Goal: Task Accomplishment & Management: Use online tool/utility

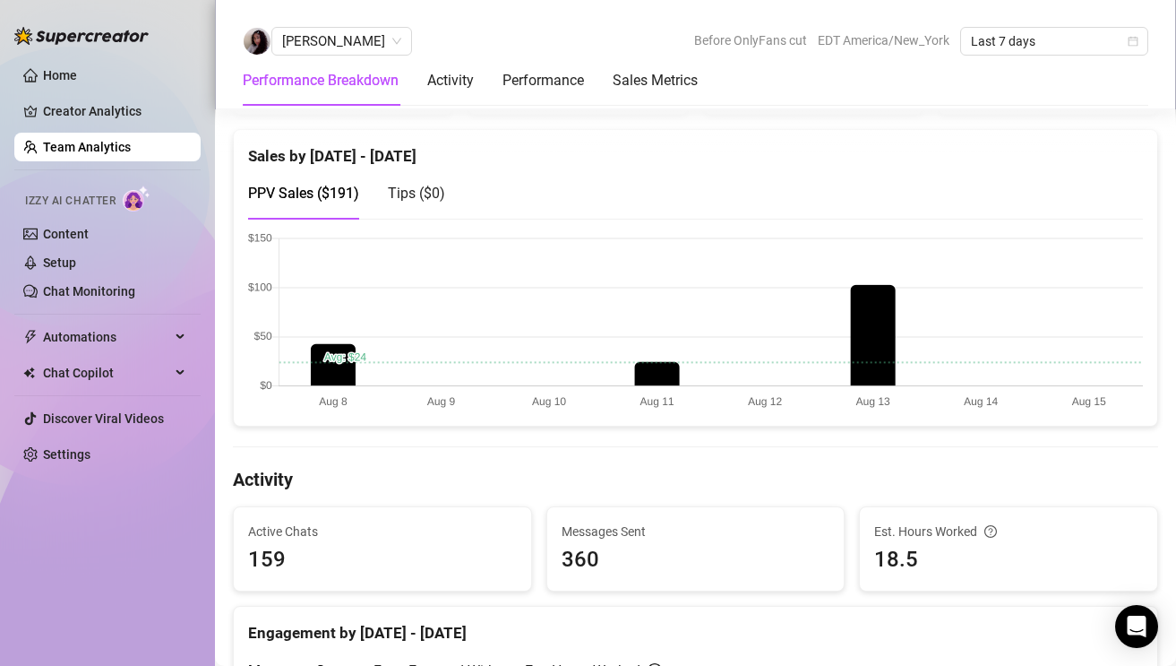
scroll to position [353, 0]
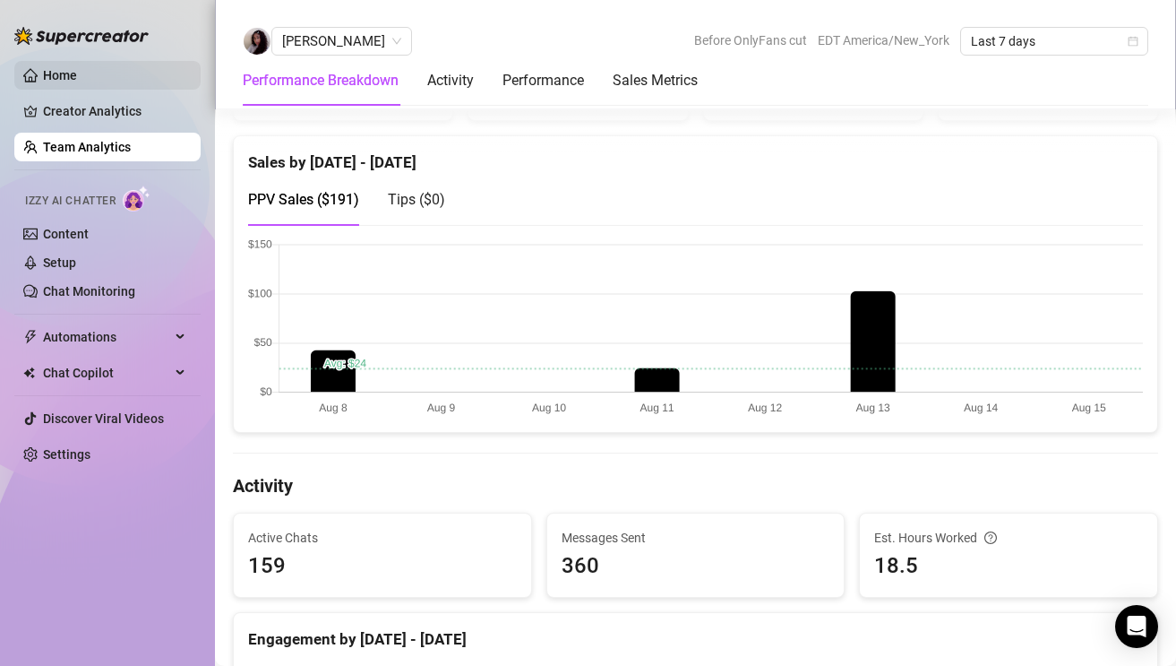
click at [77, 82] on link "Home" at bounding box center [60, 75] width 34 height 14
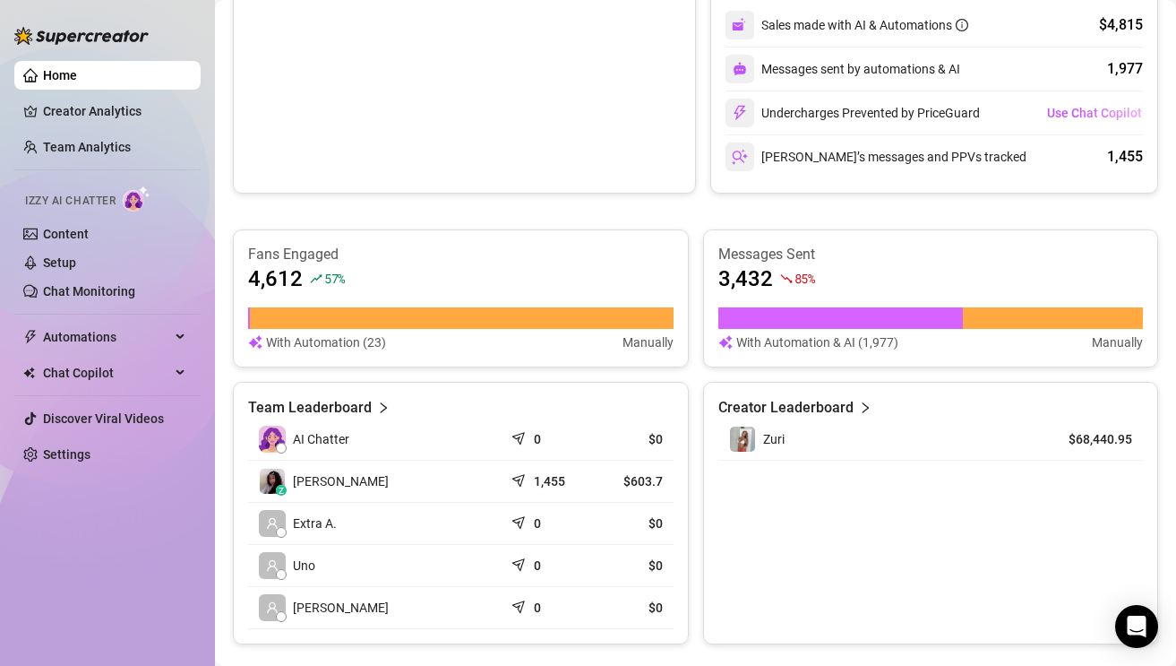
scroll to position [533, 0]
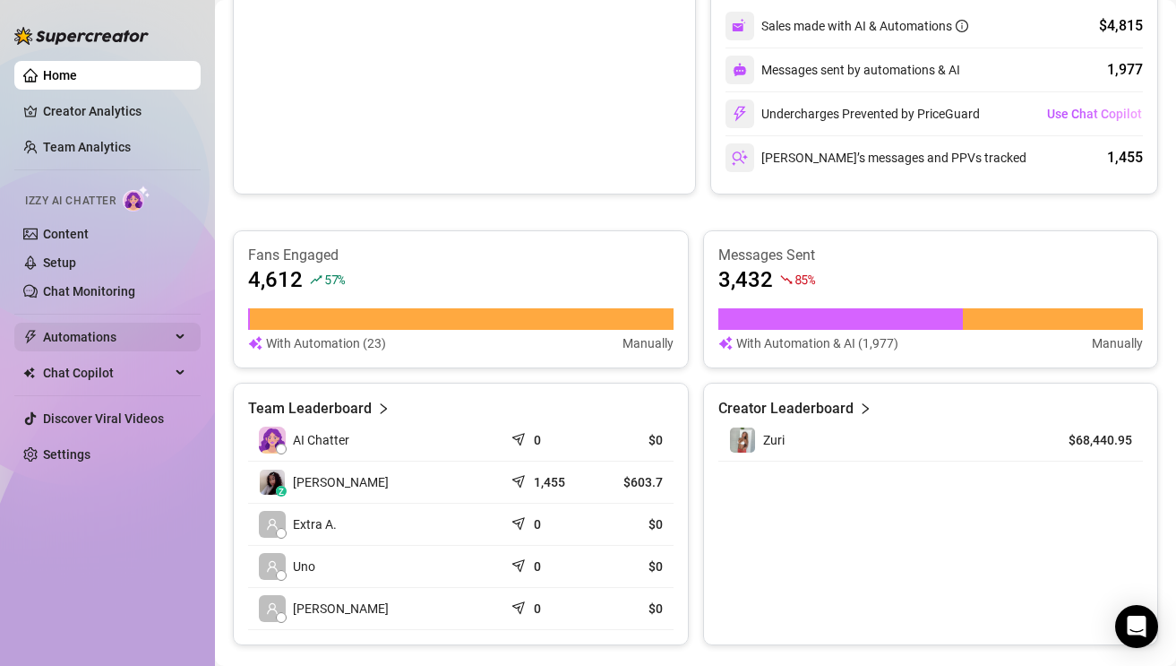
click at [119, 336] on span "Automations" at bounding box center [106, 337] width 127 height 29
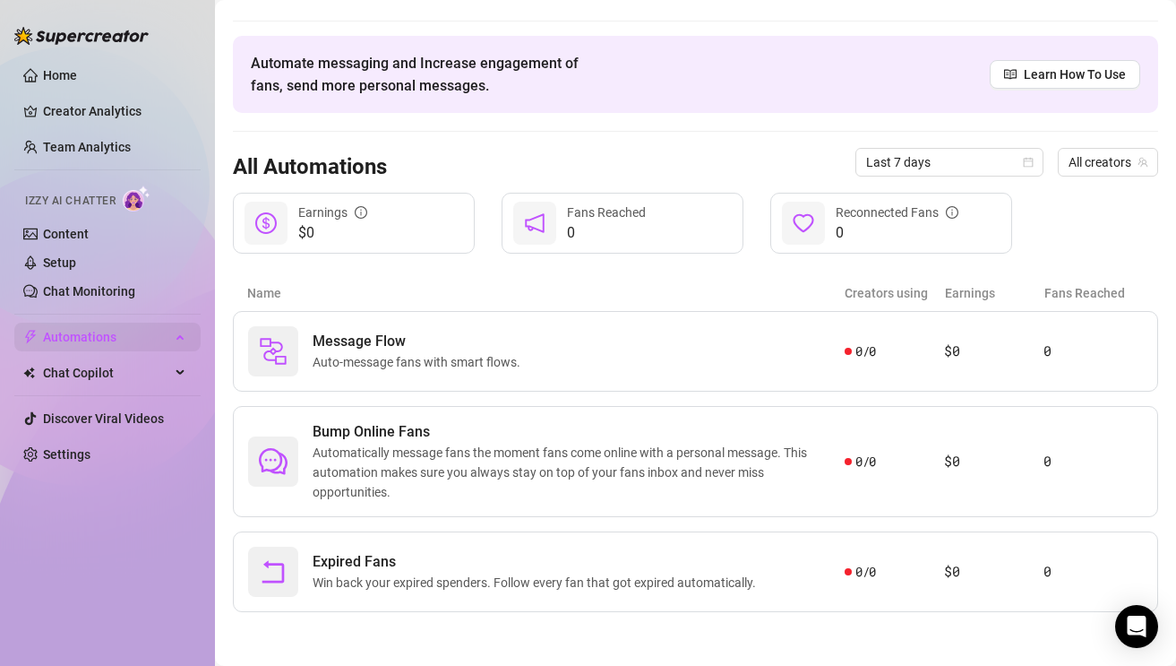
scroll to position [39, 0]
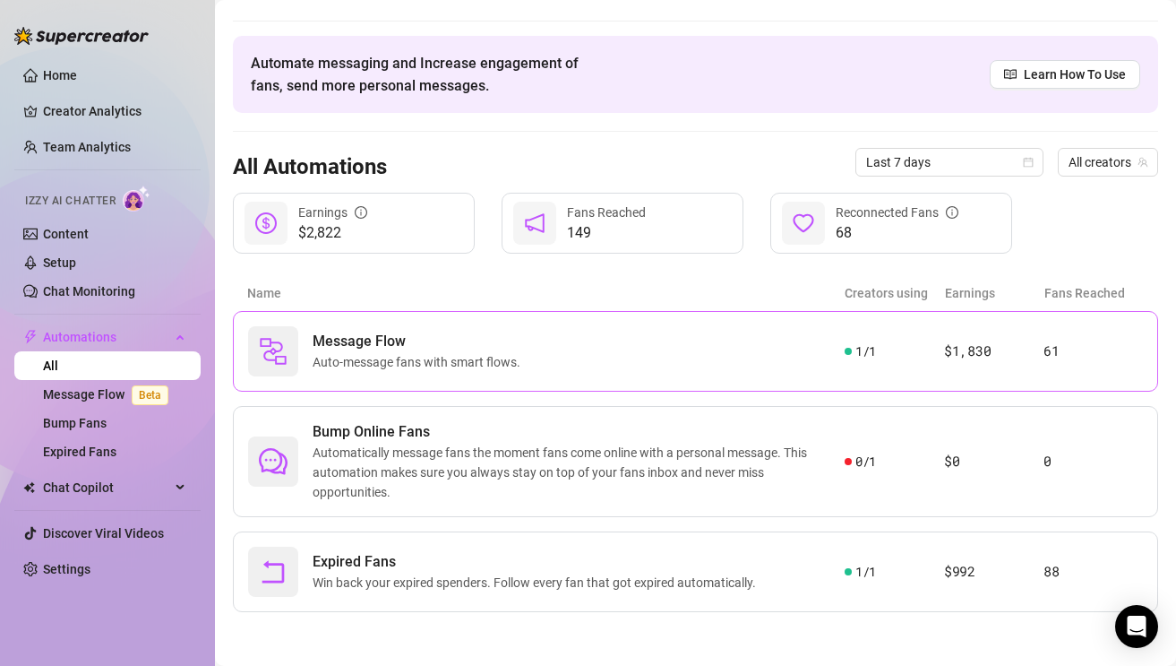
click at [301, 331] on div "Message Flow Auto-message fans with smart flows." at bounding box center [546, 351] width 597 height 50
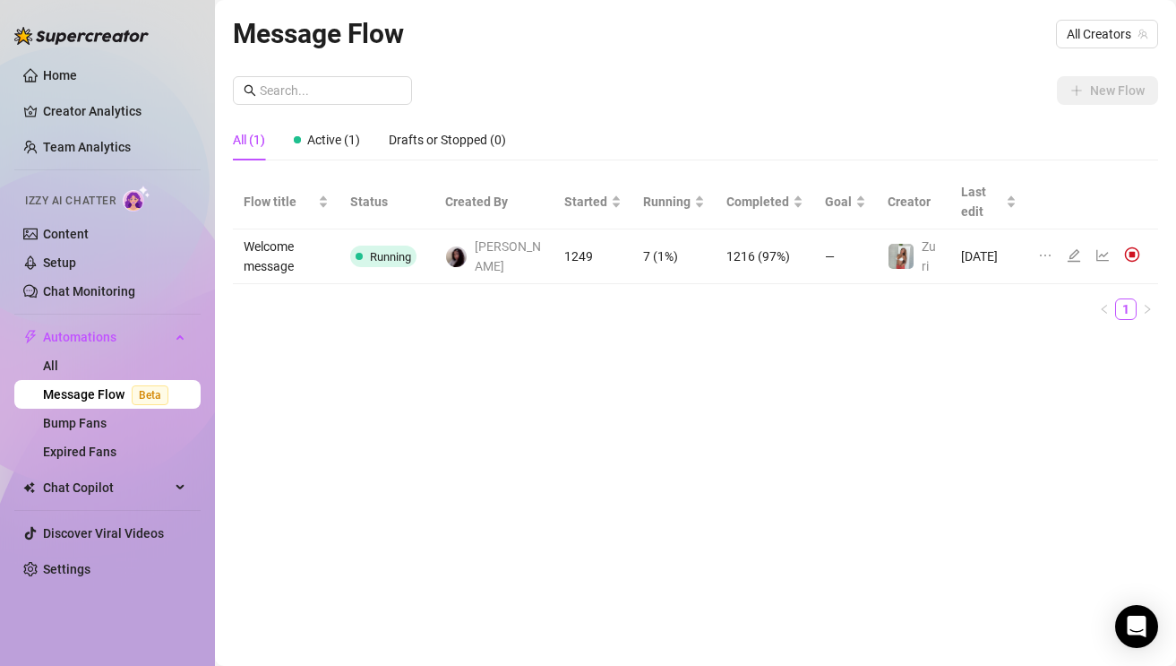
click at [1079, 252] on icon "edit" at bounding box center [1074, 255] width 14 height 14
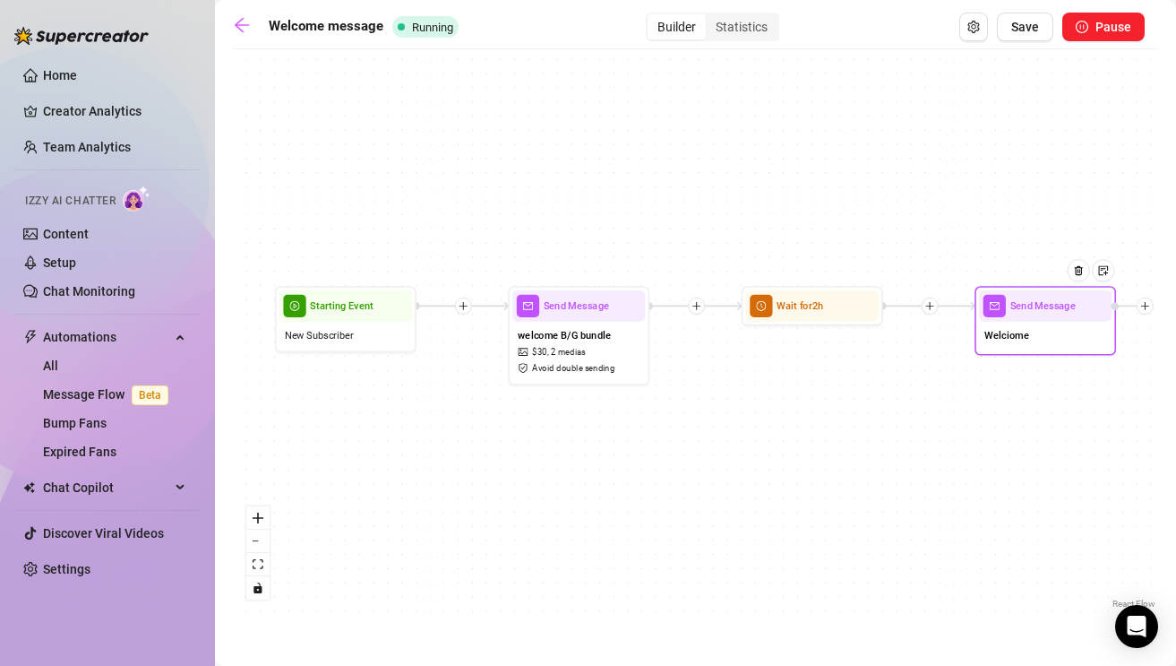
click at [1004, 337] on span "Welciome" at bounding box center [1007, 334] width 45 height 15
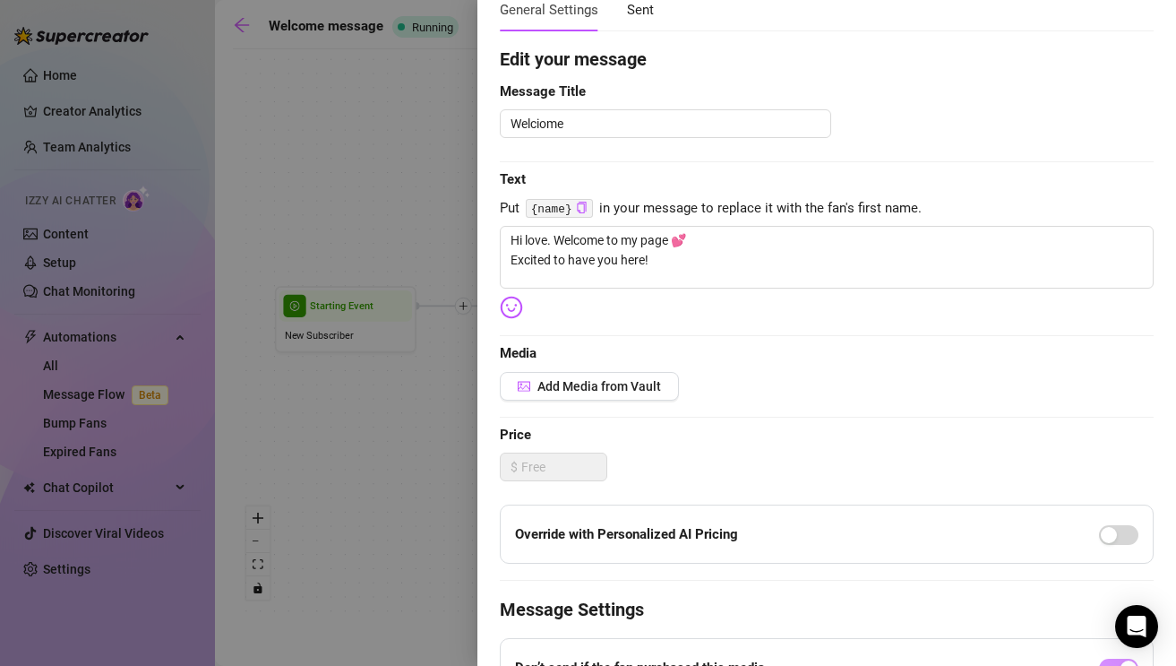
scroll to position [91, 0]
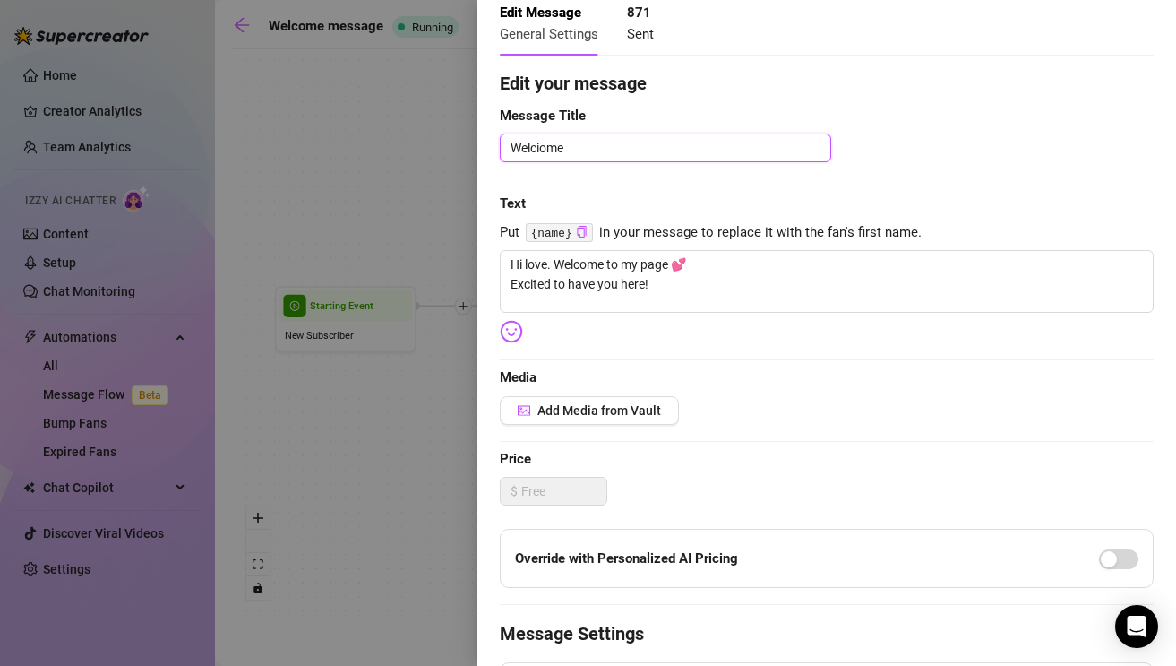
click at [543, 150] on textarea "Welciome" at bounding box center [665, 147] width 331 height 29
type textarea "Welcome"
click at [638, 39] on span "Sent" at bounding box center [640, 34] width 27 height 16
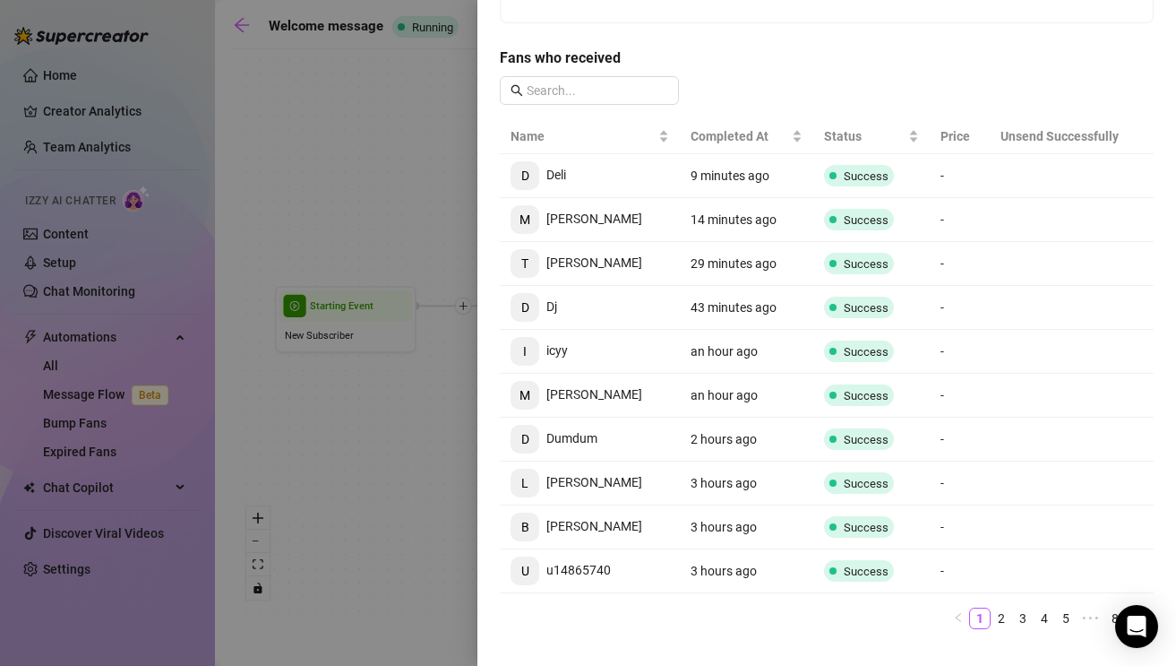
scroll to position [0, 0]
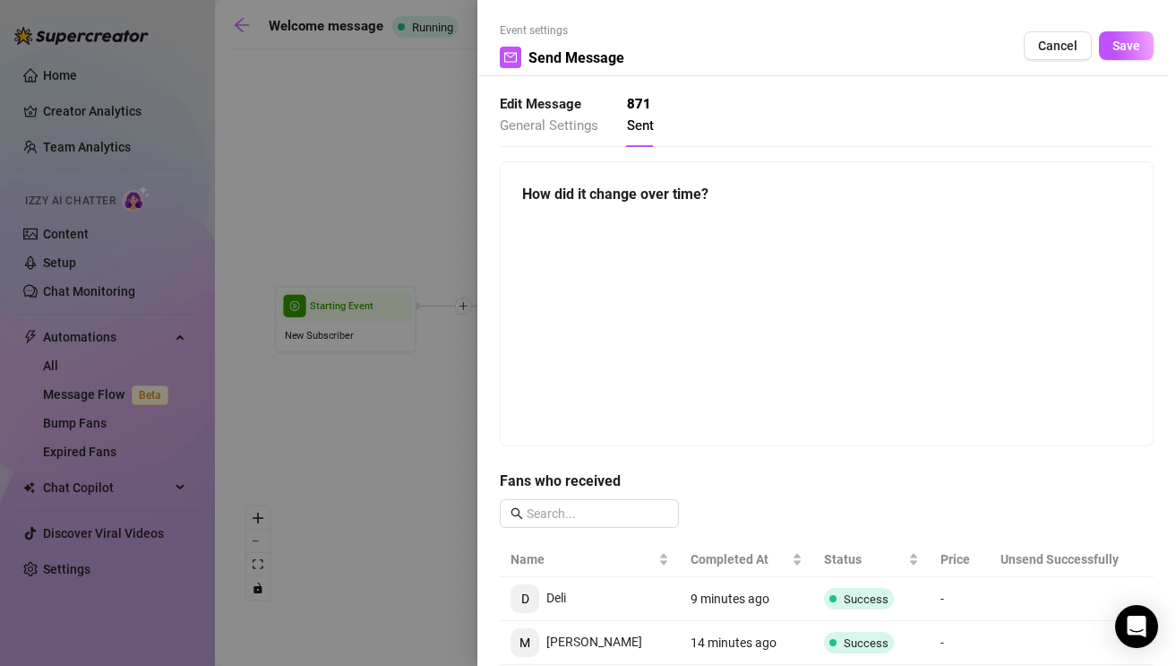
click at [576, 104] on strong "Edit Message" at bounding box center [541, 104] width 82 height 16
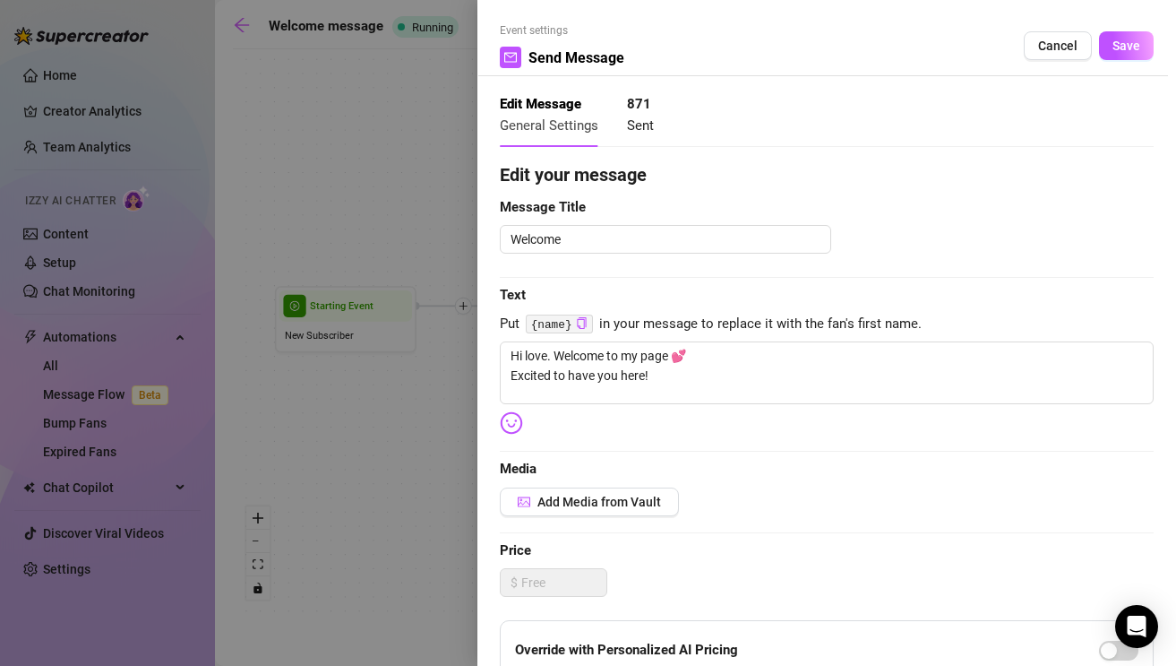
type textarea "Hi love. Welcome to my page 💕 Excited to have you here!"
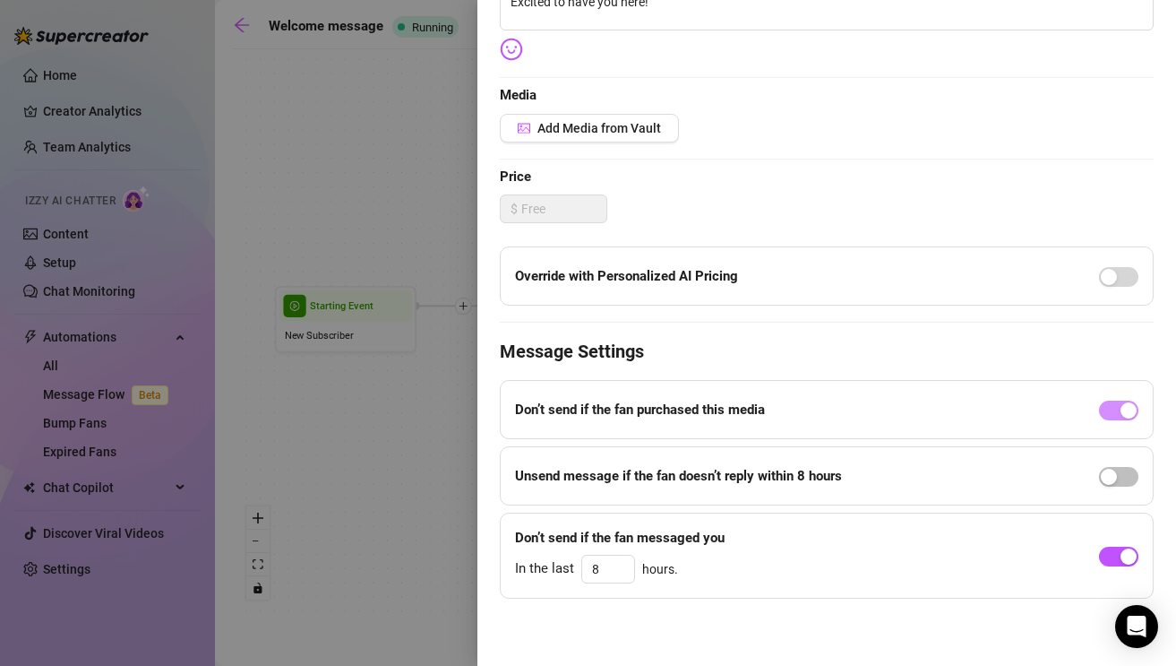
scroll to position [294, 0]
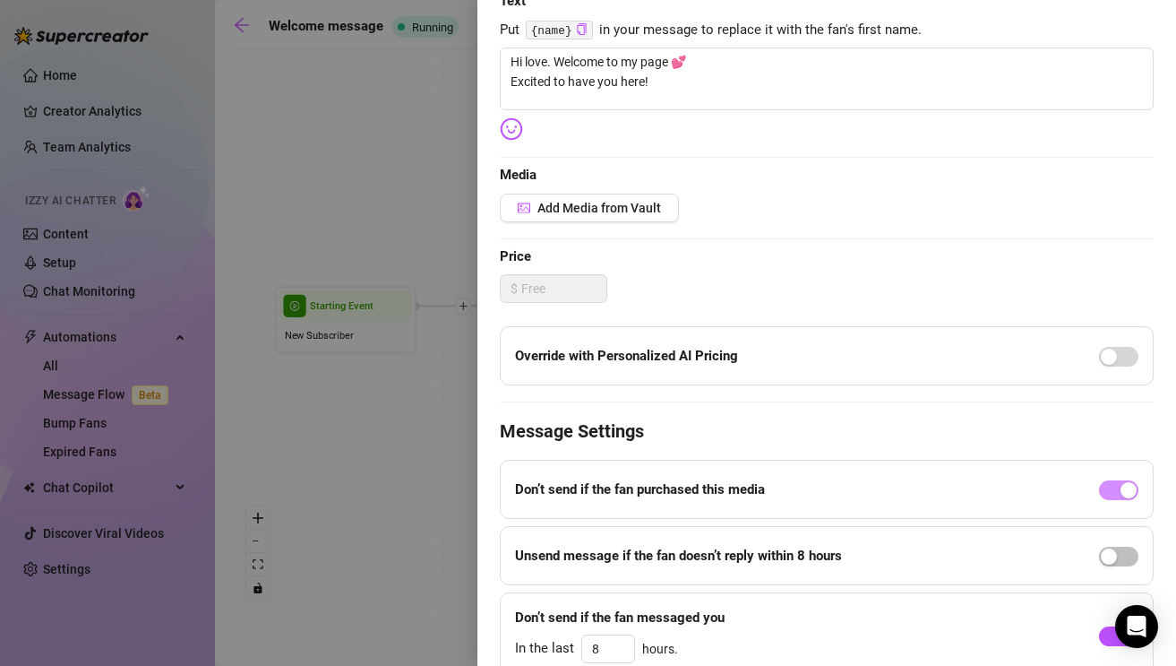
click at [439, 441] on div at bounding box center [588, 333] width 1176 height 666
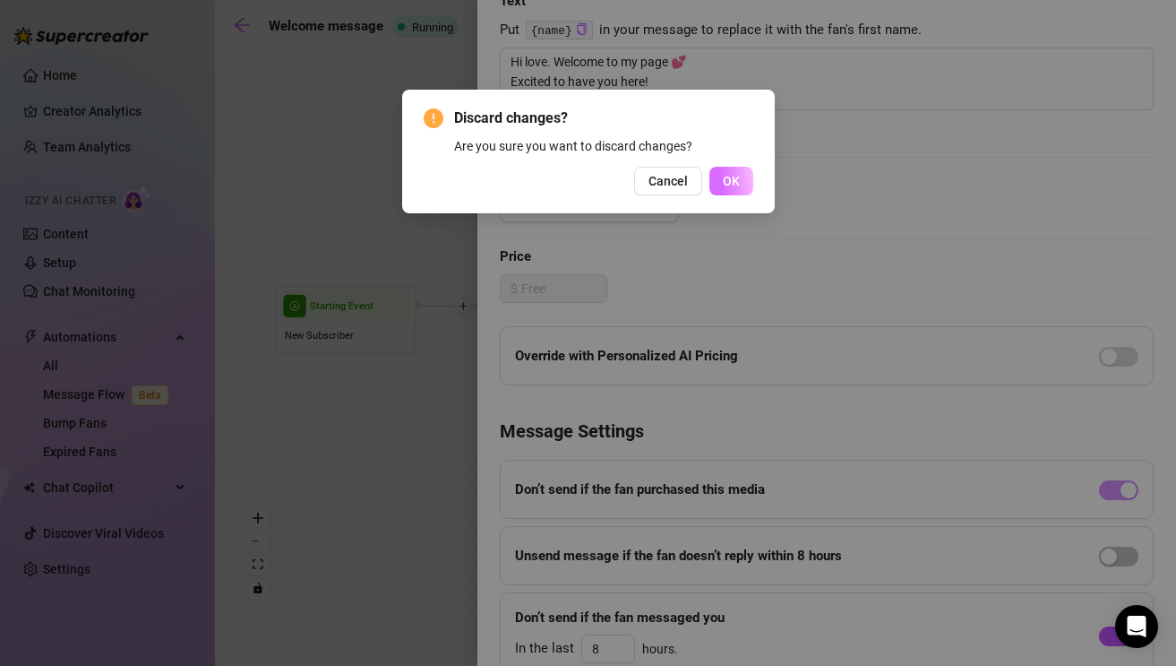
click at [721, 185] on button "OK" at bounding box center [732, 181] width 44 height 29
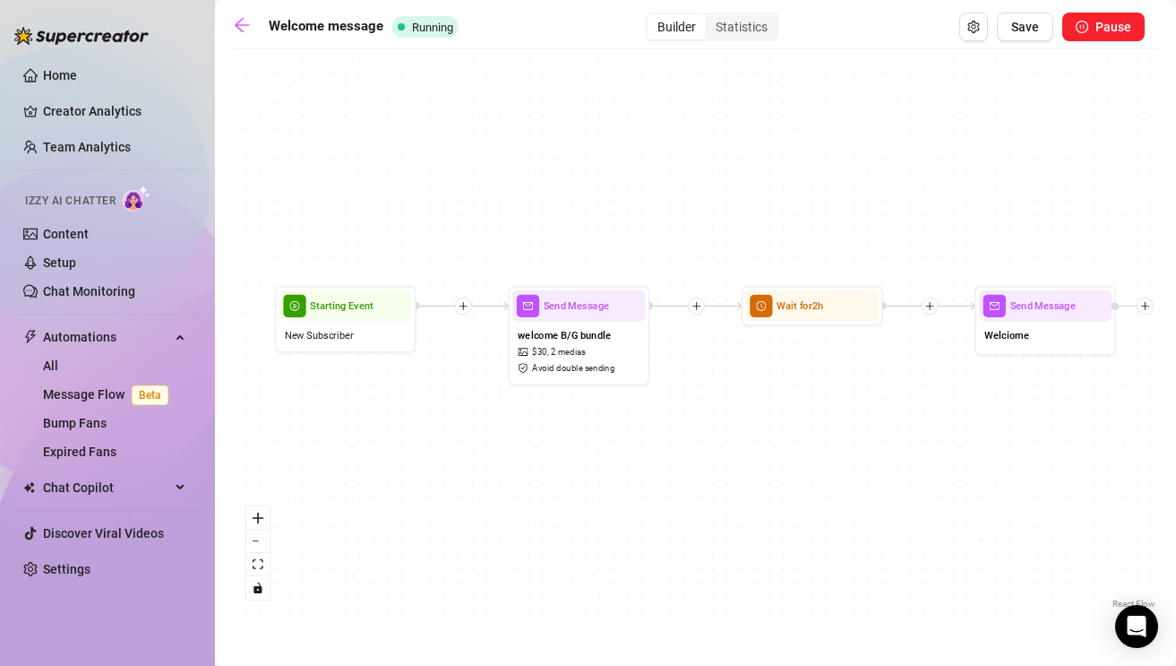
click at [929, 310] on icon "plus" at bounding box center [930, 306] width 10 height 10
click at [979, 330] on div "Condition" at bounding box center [998, 331] width 103 height 24
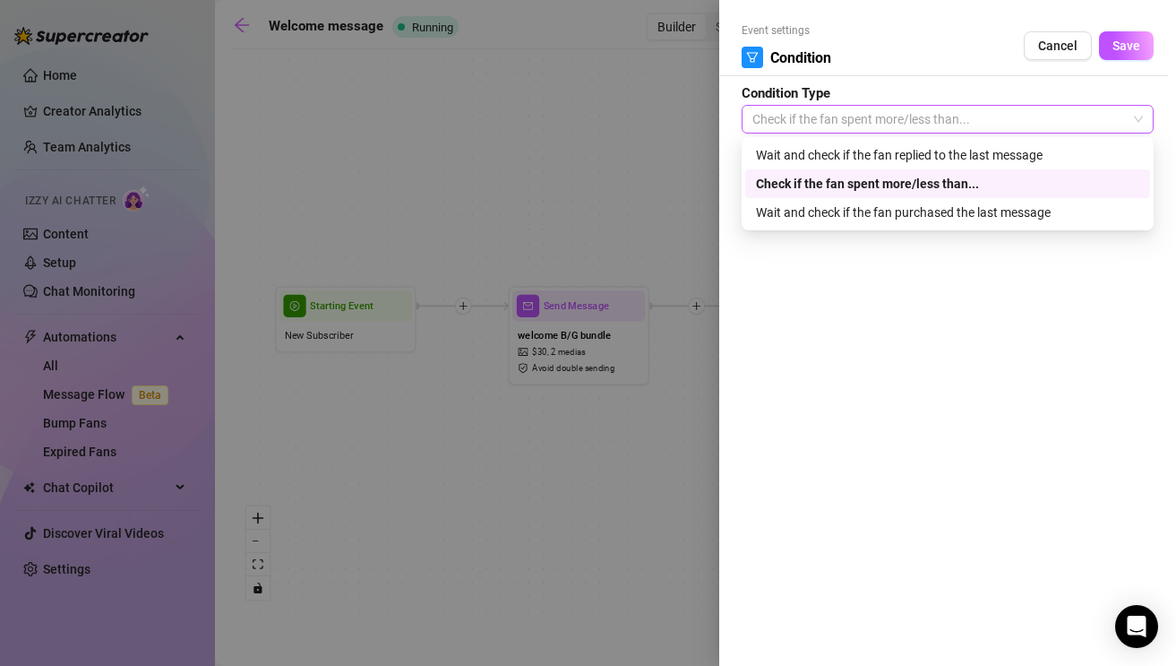
click at [808, 128] on span "Check if the fan spent more/less than..." at bounding box center [948, 119] width 391 height 27
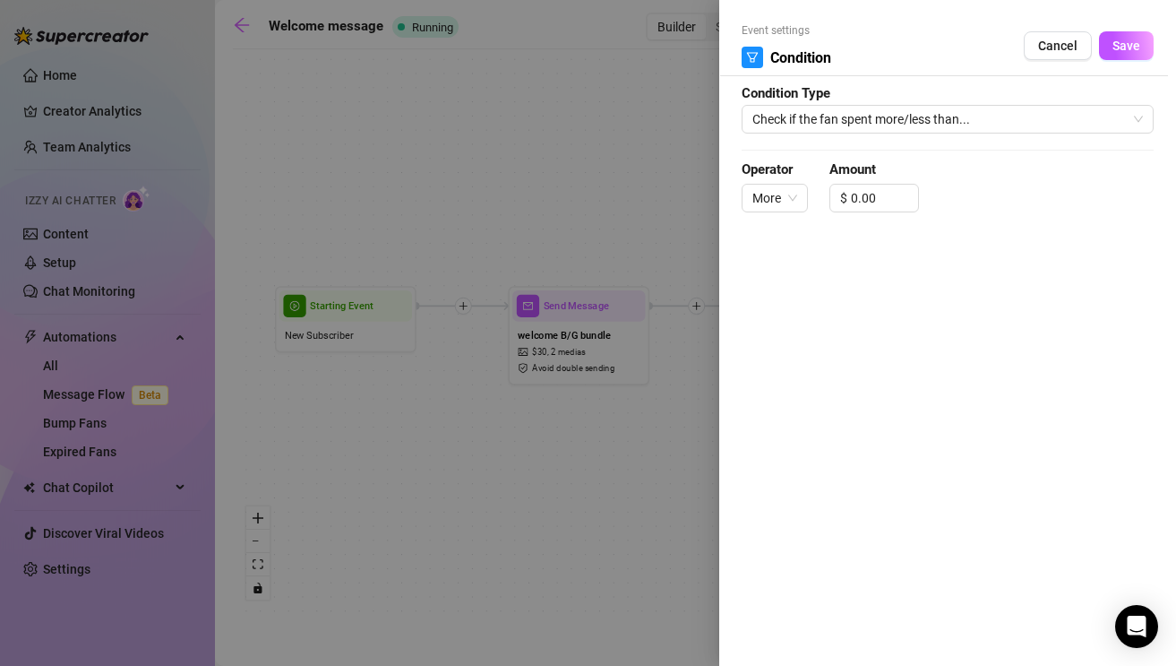
click at [705, 149] on div at bounding box center [588, 333] width 1176 height 666
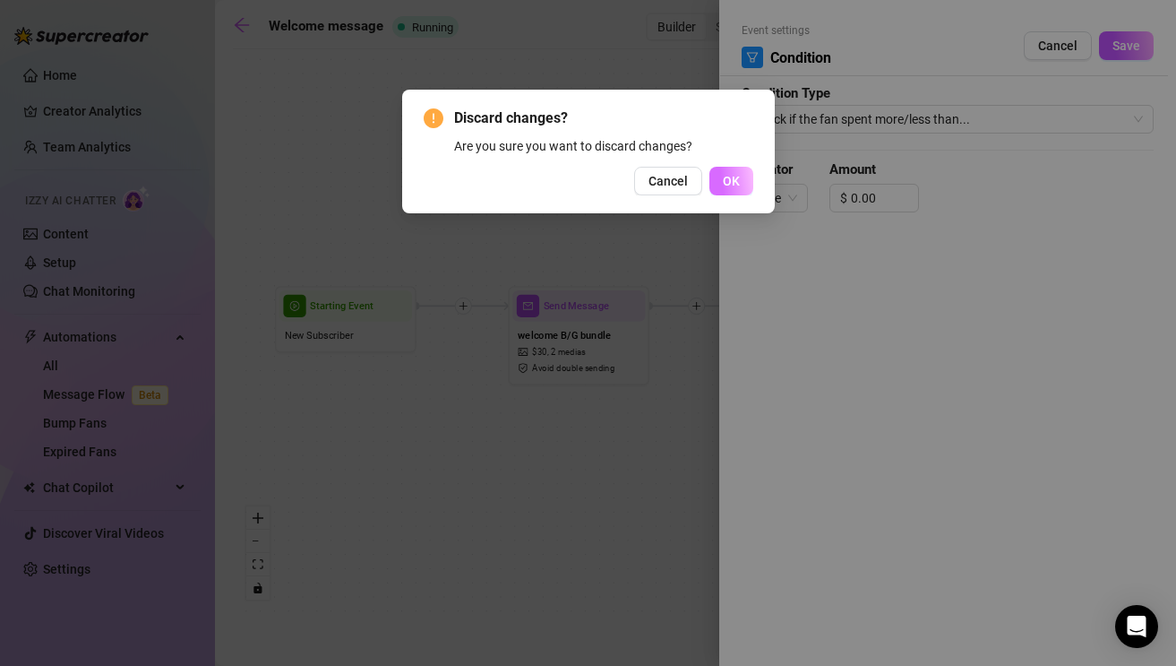
click at [722, 182] on button "OK" at bounding box center [732, 181] width 44 height 29
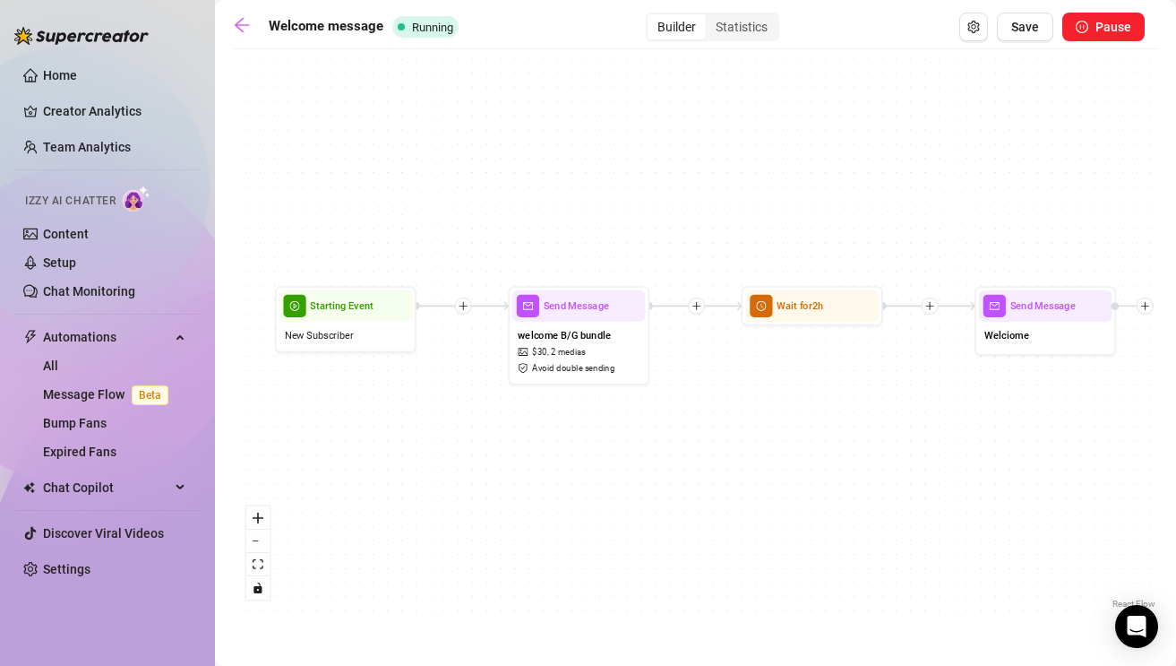
click at [925, 311] on div at bounding box center [930, 305] width 17 height 17
click at [976, 313] on div "Time Delay" at bounding box center [998, 308] width 103 height 24
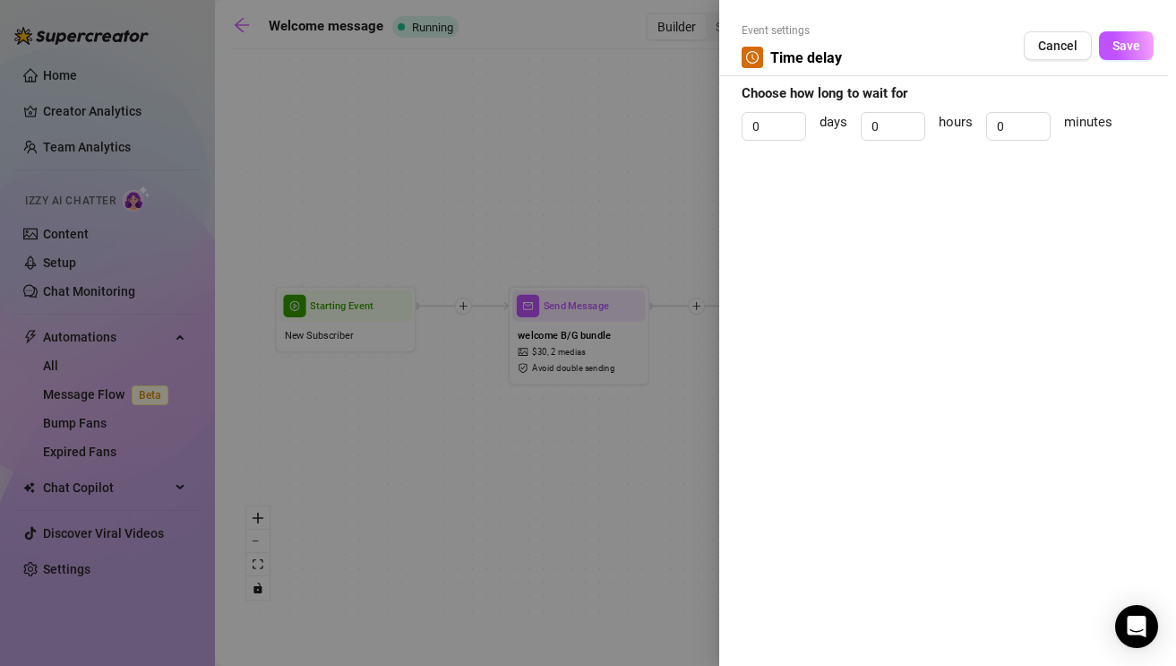
click at [639, 119] on div at bounding box center [588, 333] width 1176 height 666
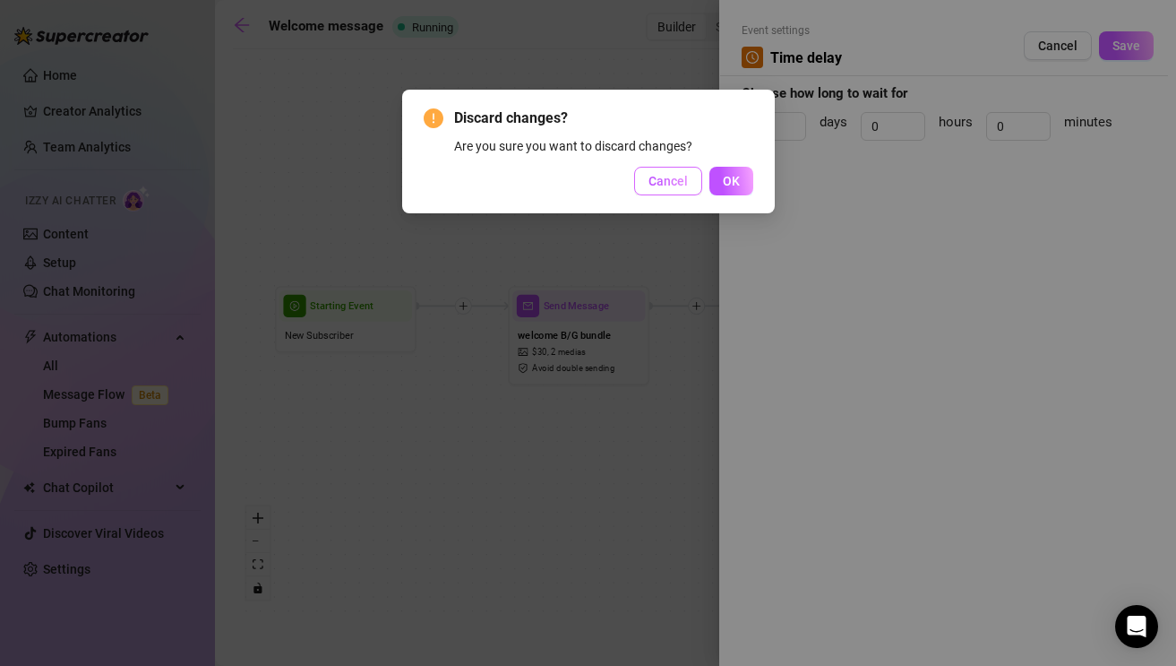
click at [684, 194] on button "Cancel" at bounding box center [668, 181] width 68 height 29
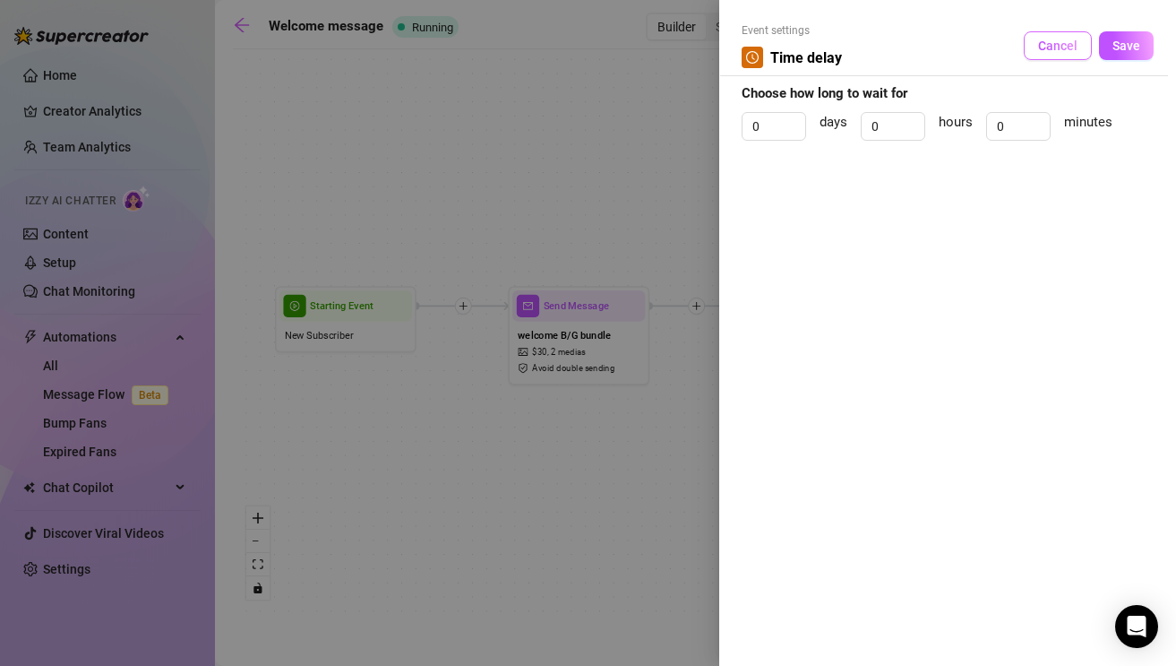
click at [1054, 44] on span "Cancel" at bounding box center [1057, 46] width 39 height 14
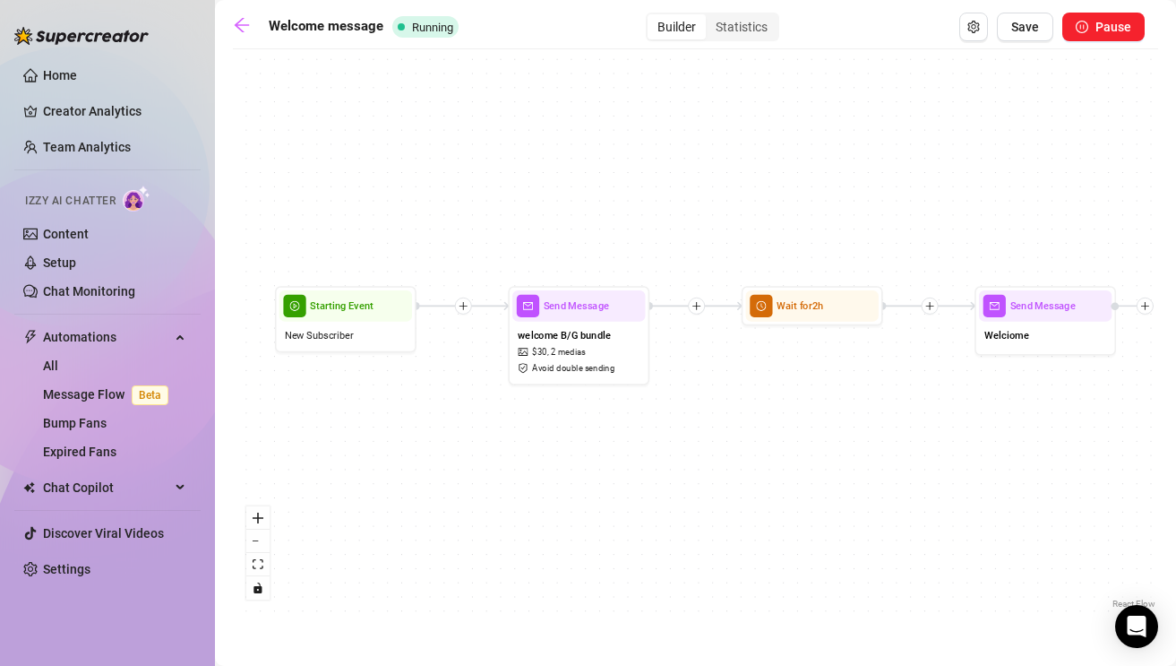
click at [933, 314] on div "Send Message Welciome Wait for 2h Send Message welcome B/G bundle $ 30 , 2 medi…" at bounding box center [695, 335] width 925 height 555
click at [928, 303] on icon "plus" at bounding box center [930, 306] width 10 height 10
click at [974, 384] on div "Tag Fan" at bounding box center [998, 379] width 103 height 24
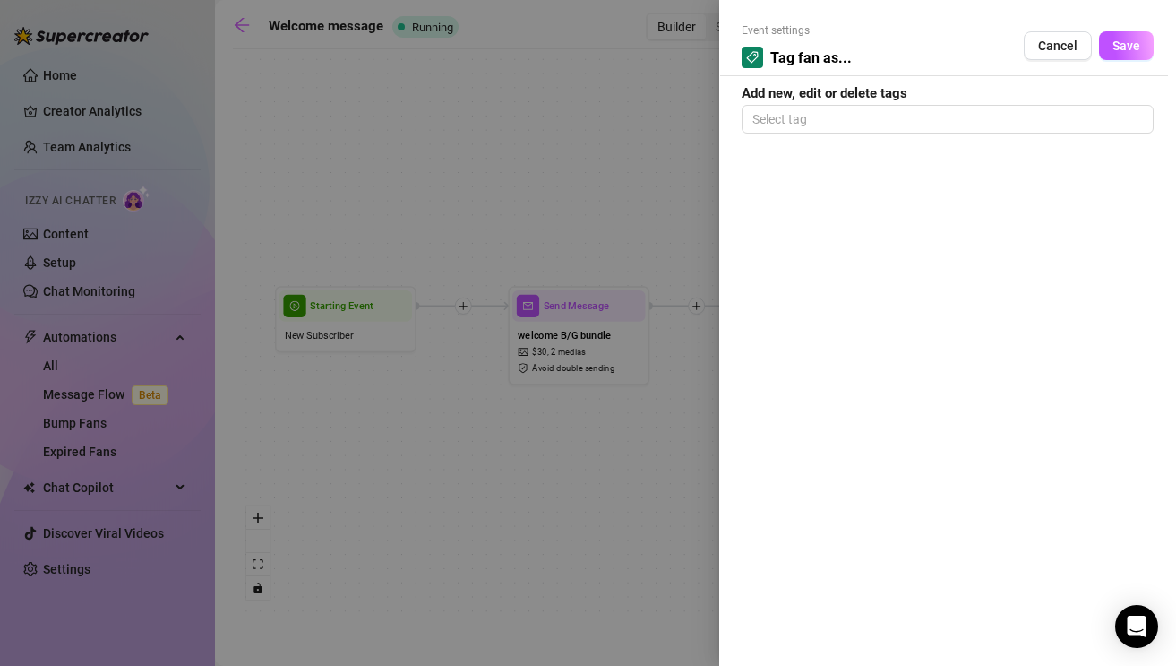
click at [605, 167] on div at bounding box center [588, 333] width 1176 height 666
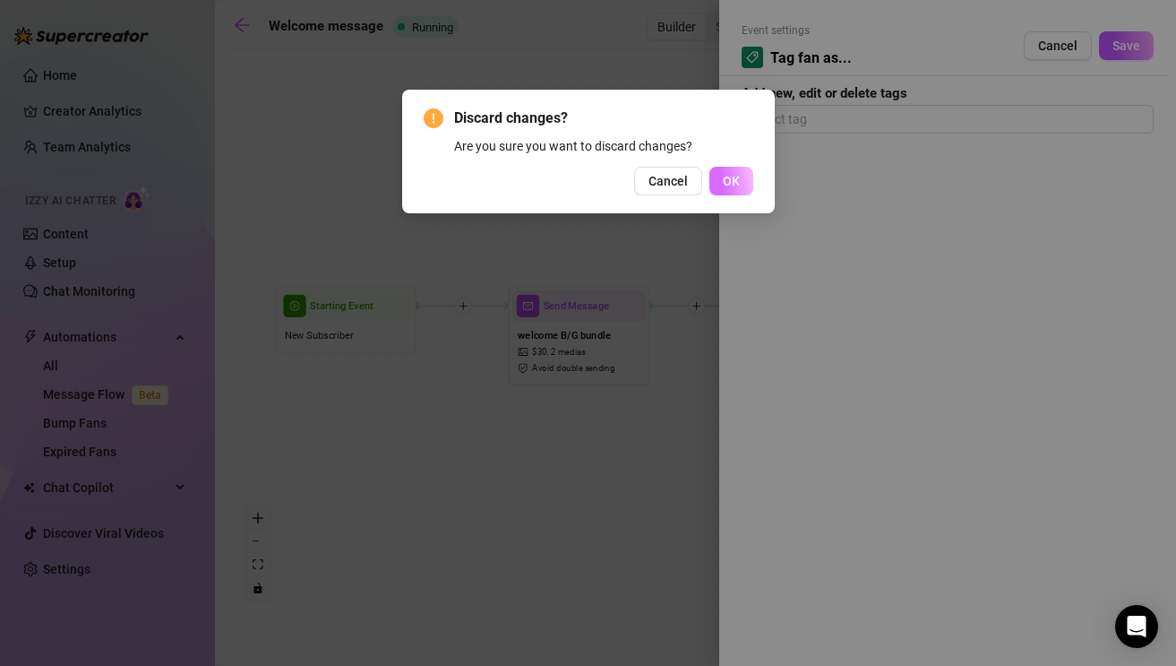
click at [727, 184] on span "OK" at bounding box center [731, 181] width 17 height 14
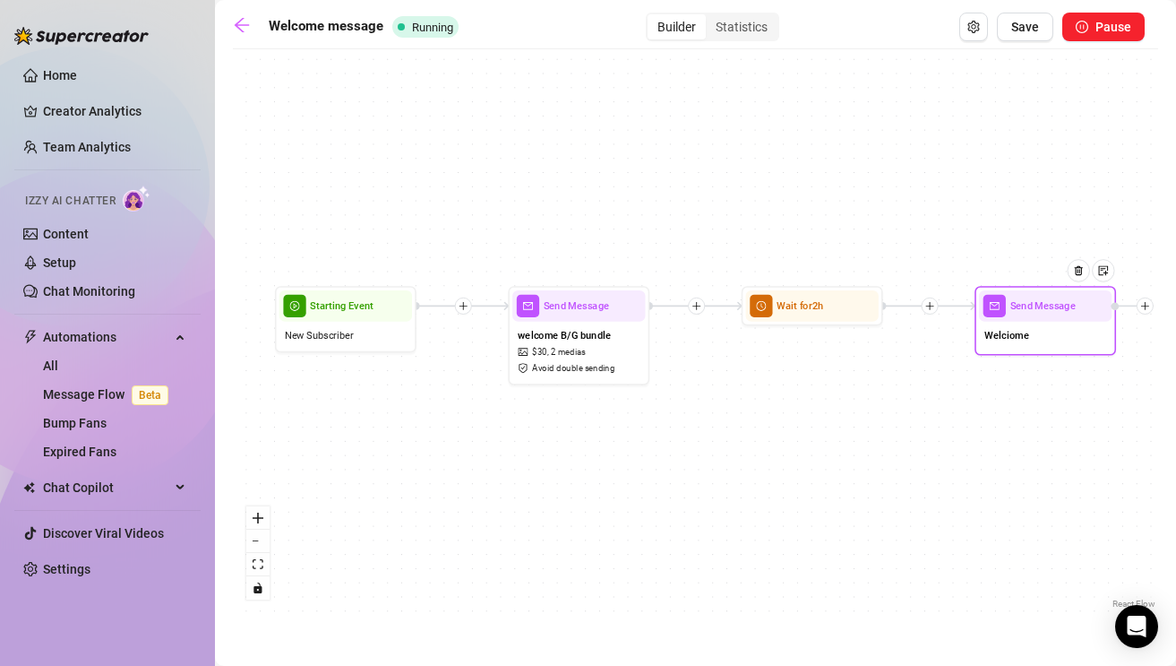
click at [1114, 316] on div at bounding box center [1085, 281] width 62 height 72
click at [1079, 276] on div at bounding box center [1079, 270] width 22 height 22
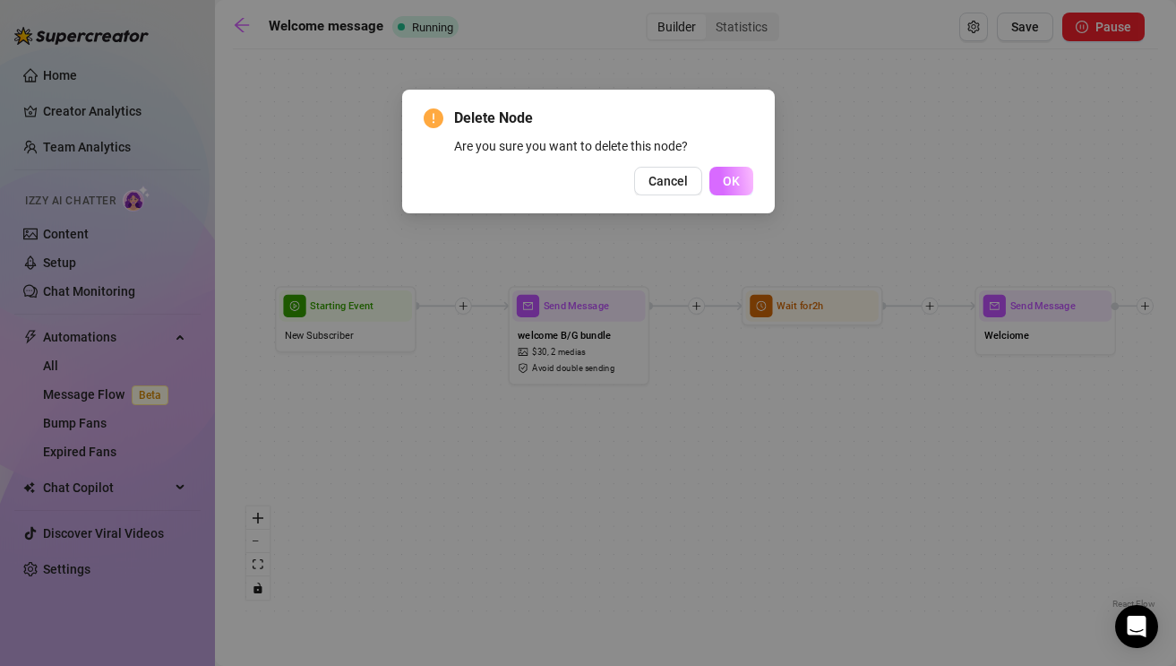
click at [736, 190] on button "OK" at bounding box center [732, 181] width 44 height 29
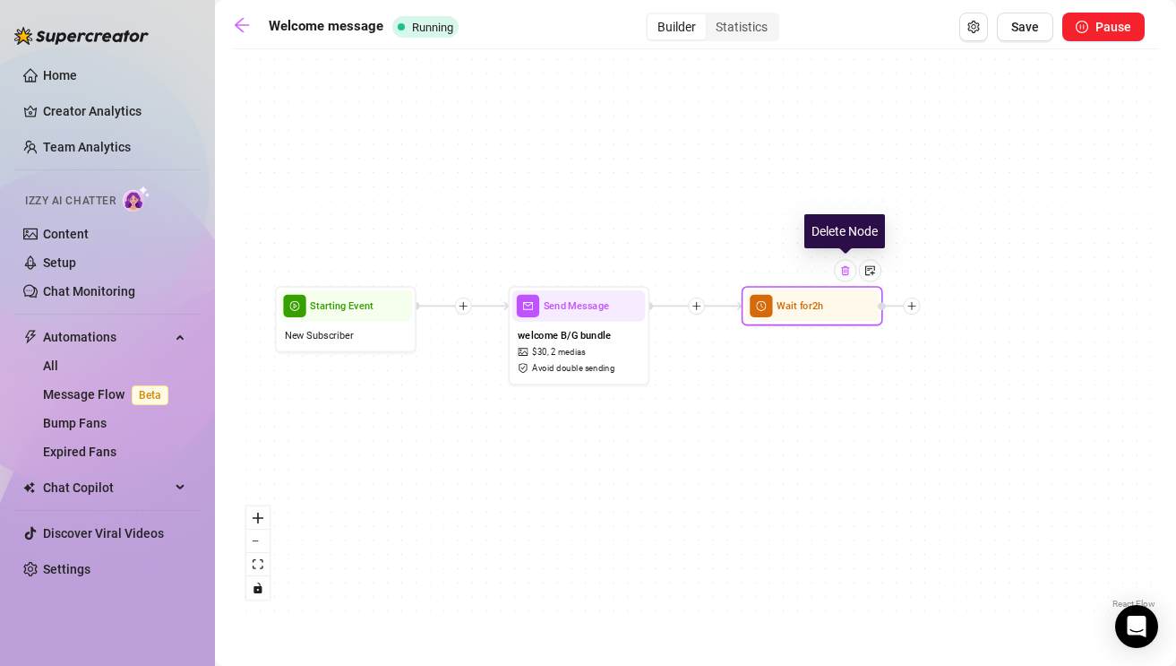
click at [842, 280] on div at bounding box center [845, 270] width 22 height 22
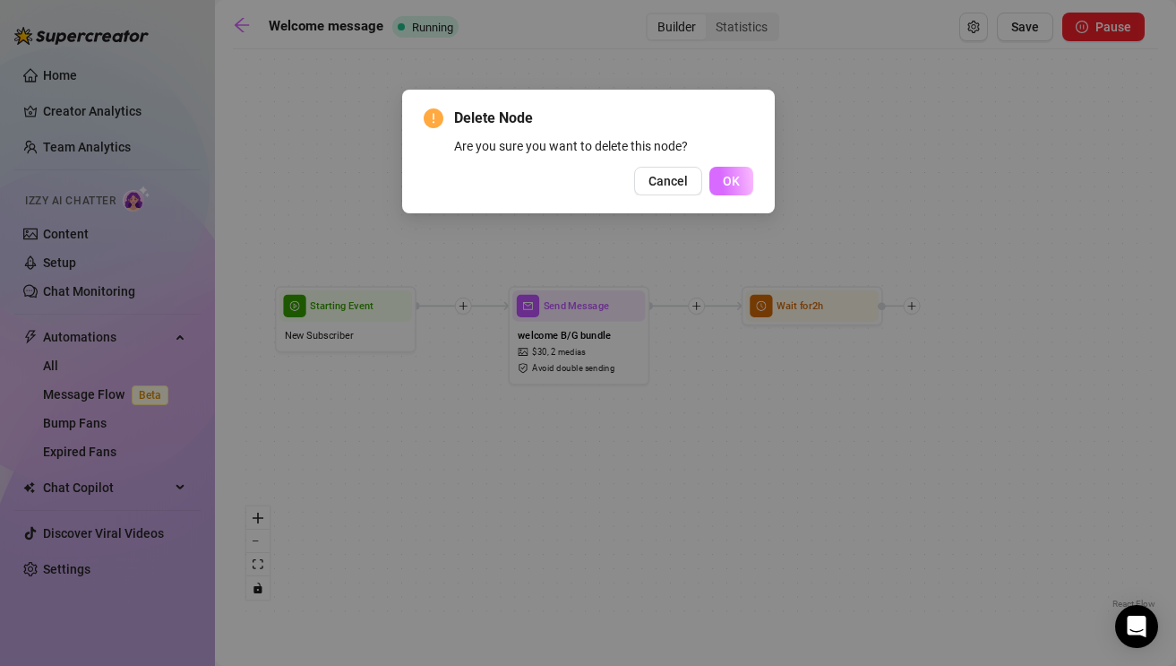
click at [733, 176] on span "OK" at bounding box center [731, 181] width 17 height 14
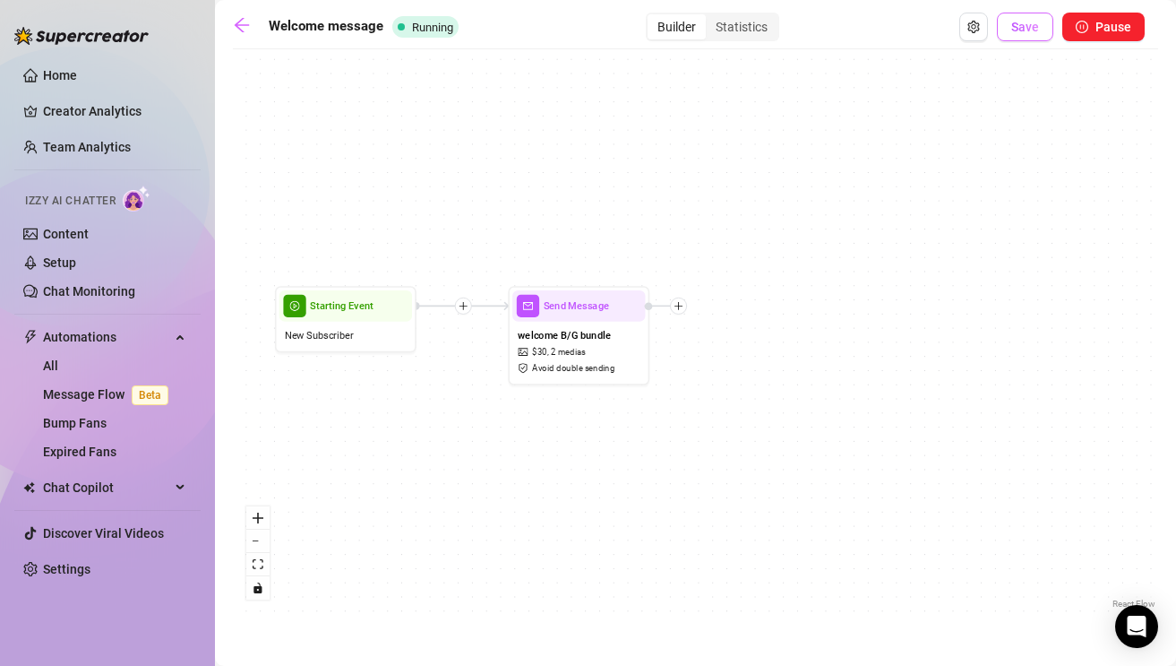
click at [1031, 31] on span "Save" at bounding box center [1025, 27] width 28 height 14
